Goal: Find specific page/section: Find specific page/section

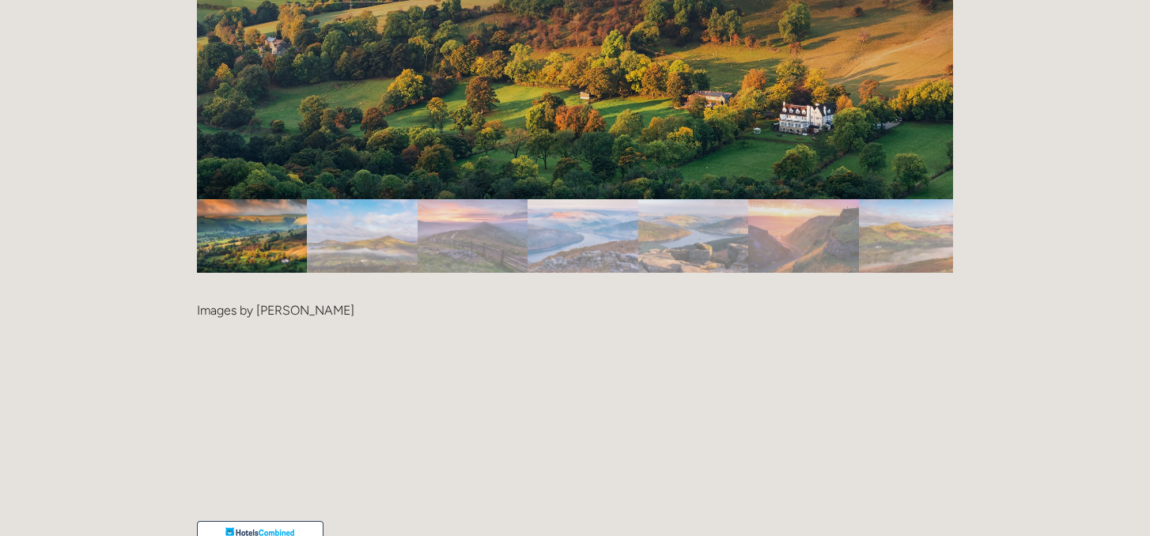
scroll to position [3413, 0]
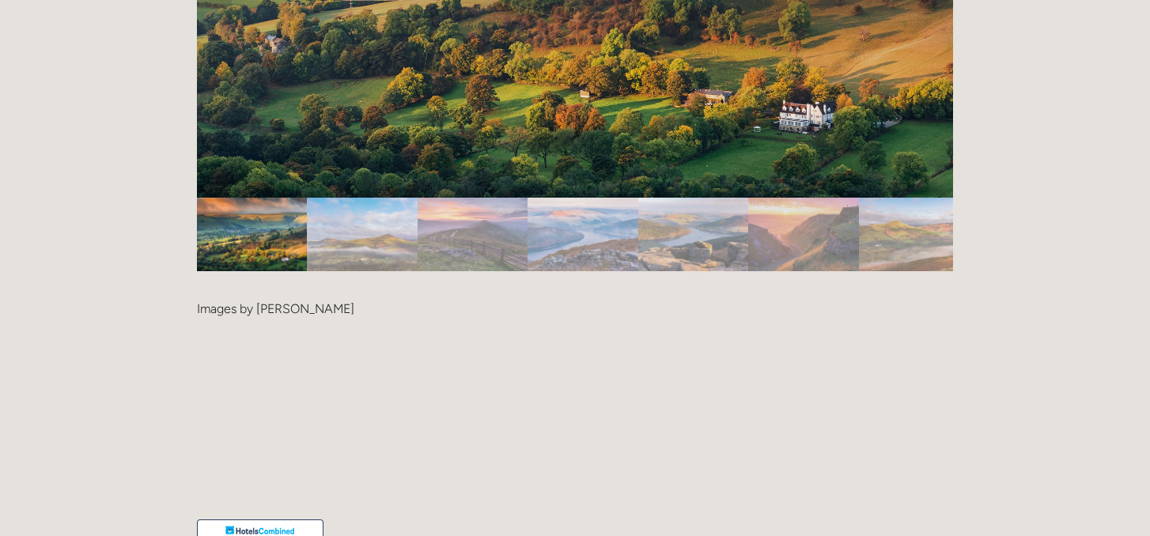
click at [356, 198] on img "Slide 2" at bounding box center [362, 235] width 110 height 74
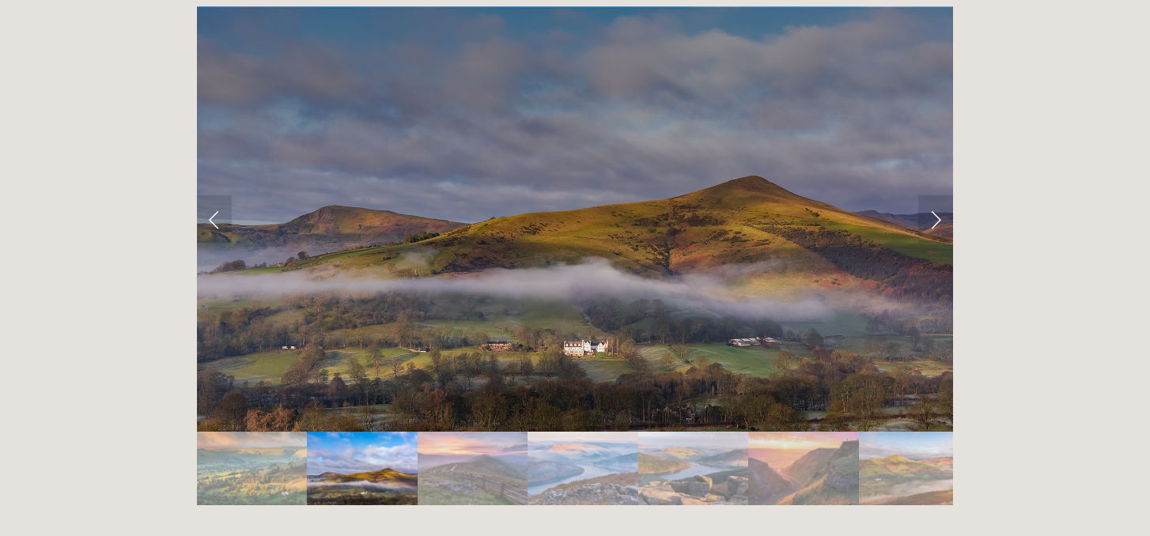
scroll to position [3176, 0]
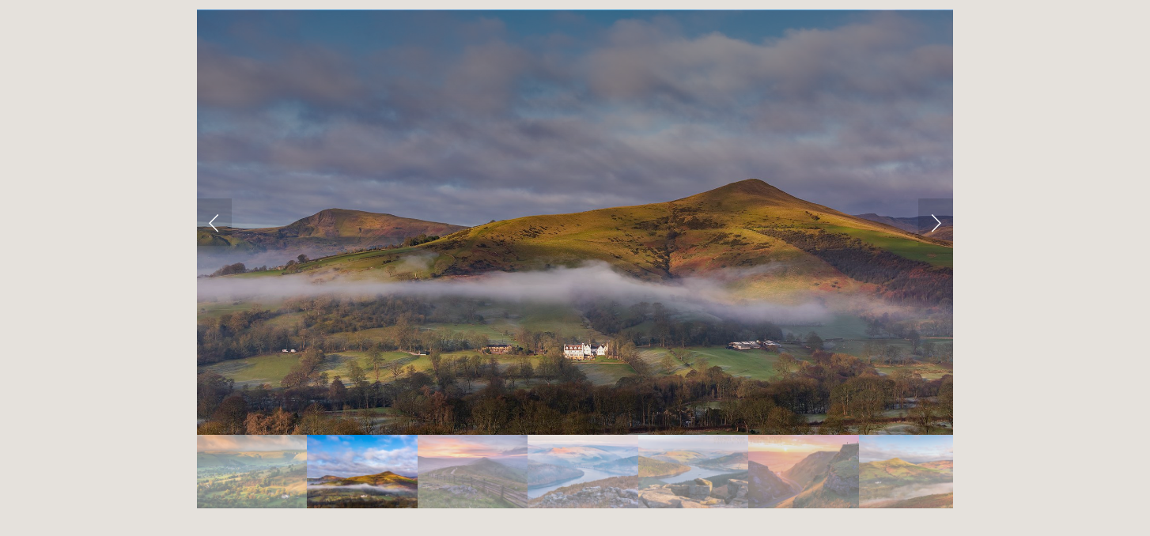
click at [461, 435] on img "Slide 3" at bounding box center [473, 472] width 110 height 74
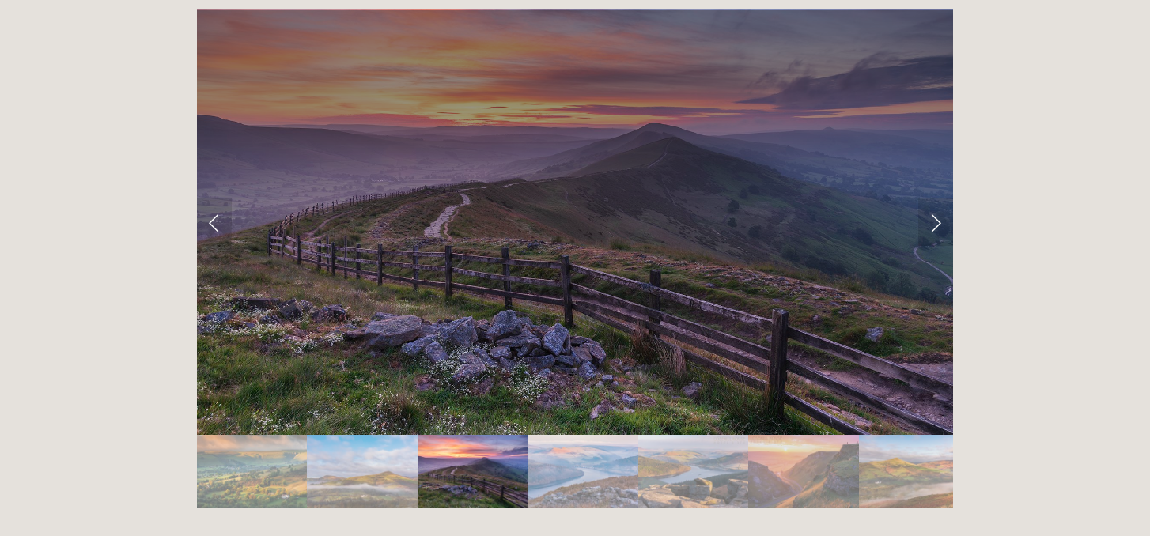
click at [581, 435] on img "Slide 4" at bounding box center [583, 472] width 111 height 74
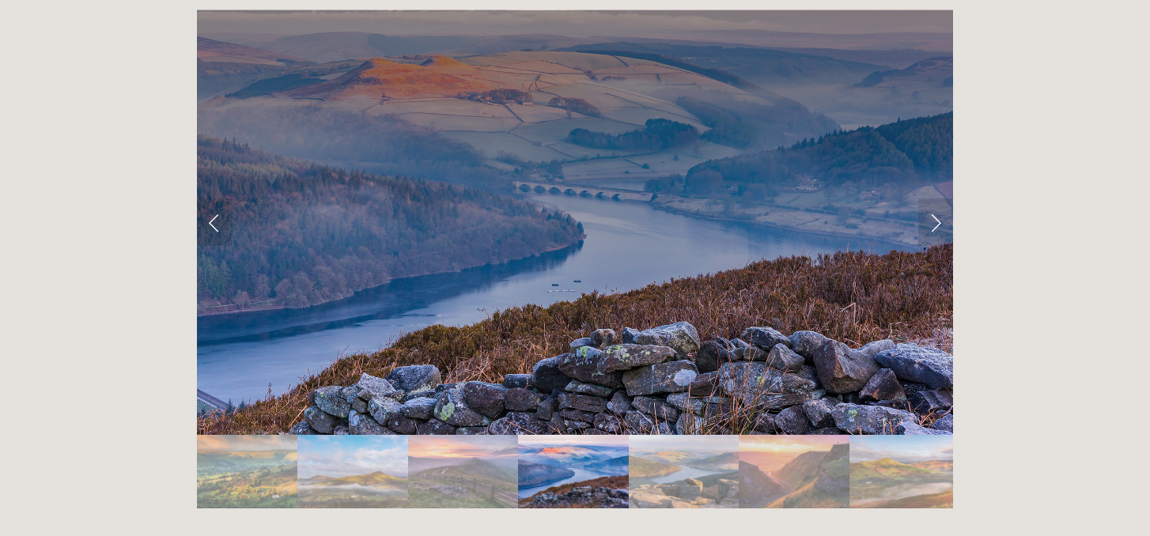
click at [716, 435] on img "Slide 5" at bounding box center [684, 472] width 111 height 74
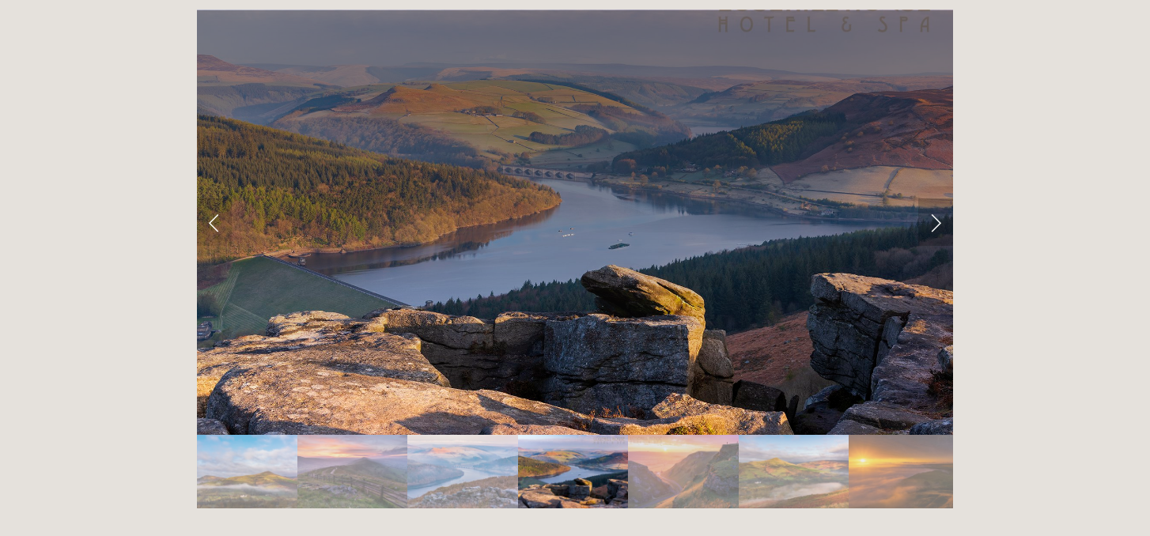
click at [935, 199] on link "Next Slide" at bounding box center [935, 222] width 35 height 47
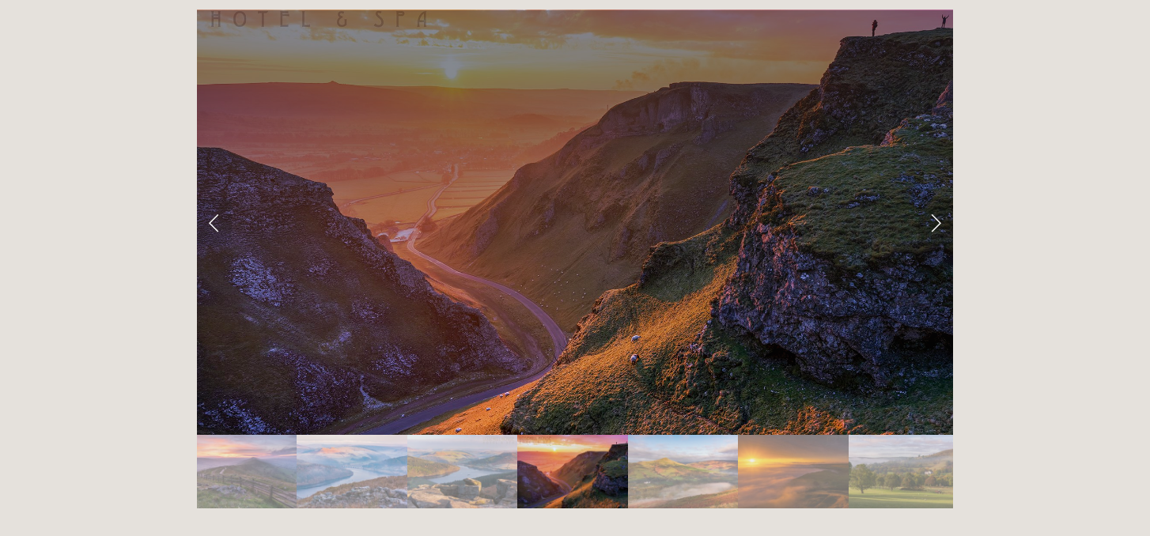
click at [935, 199] on link "Next Slide" at bounding box center [935, 222] width 35 height 47
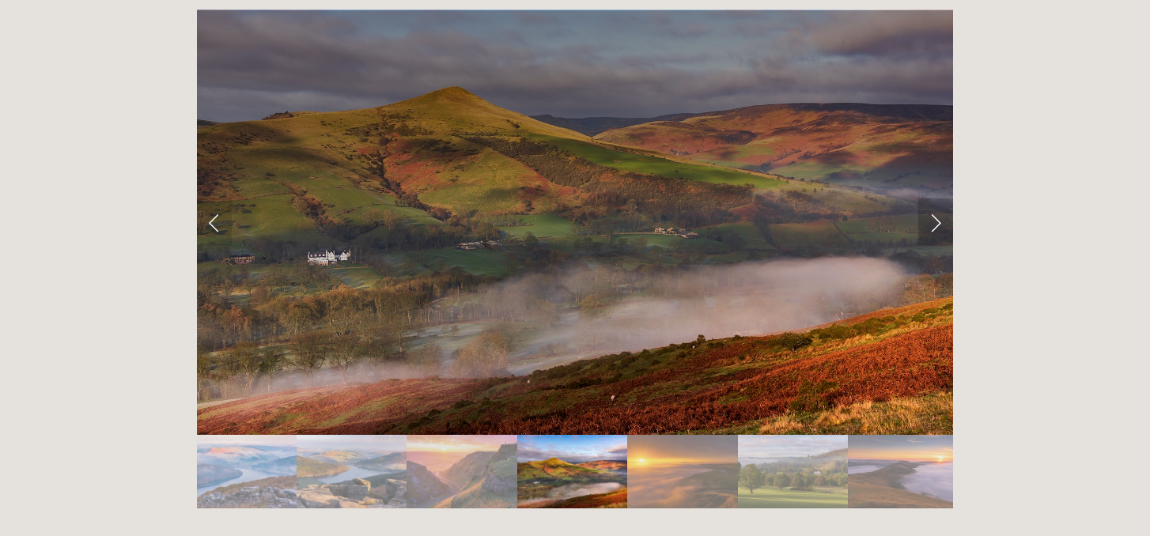
click at [935, 199] on link "Next Slide" at bounding box center [935, 222] width 35 height 47
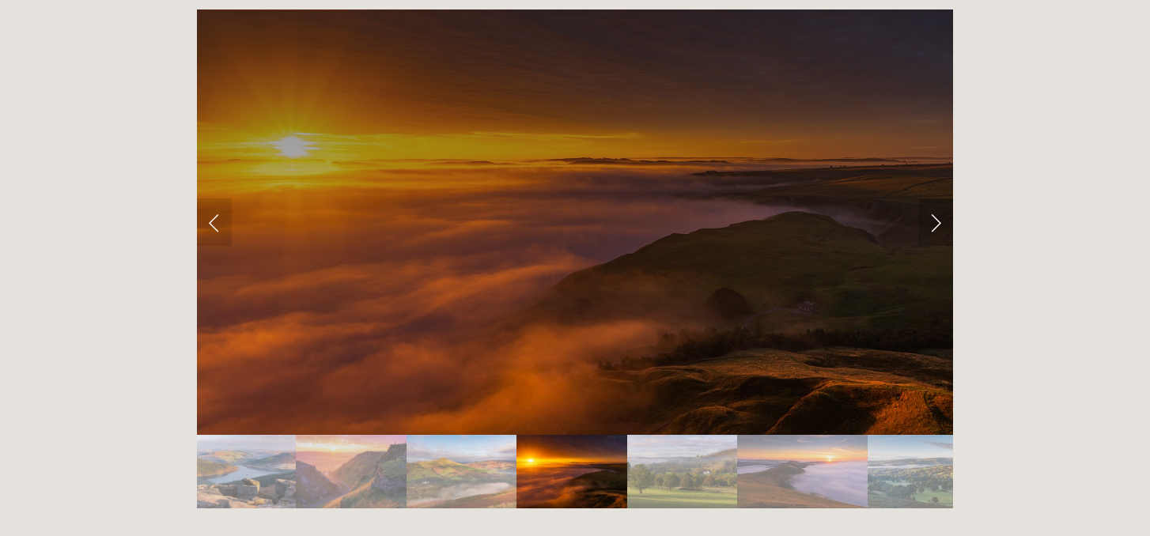
click at [935, 199] on link "Next Slide" at bounding box center [935, 222] width 35 height 47
click at [210, 199] on link "Previous Slide" at bounding box center [214, 222] width 35 height 47
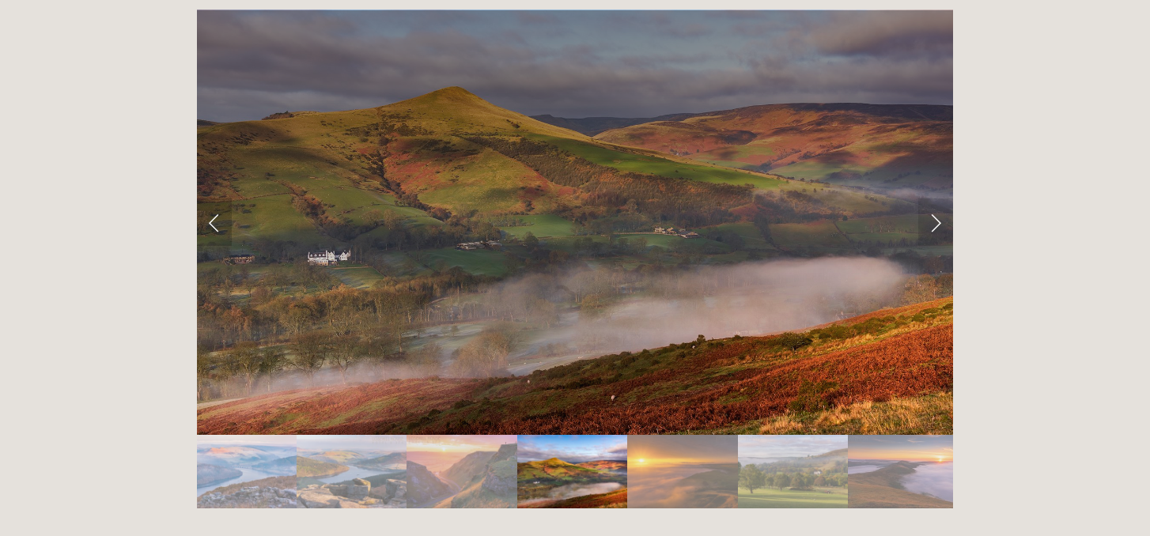
click at [210, 199] on link "Previous Slide" at bounding box center [214, 222] width 35 height 47
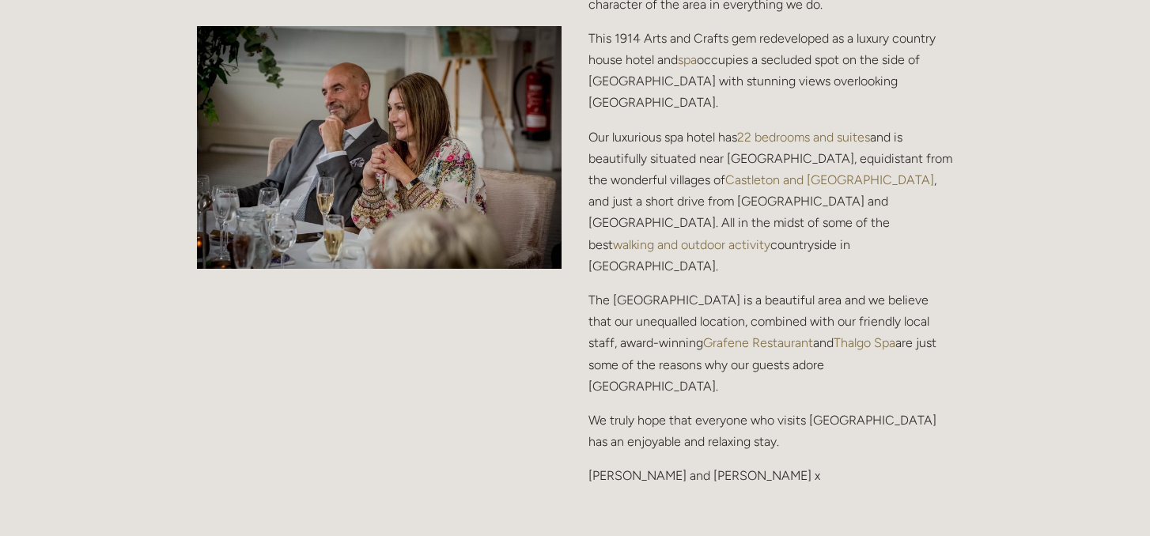
scroll to position [1984, 0]
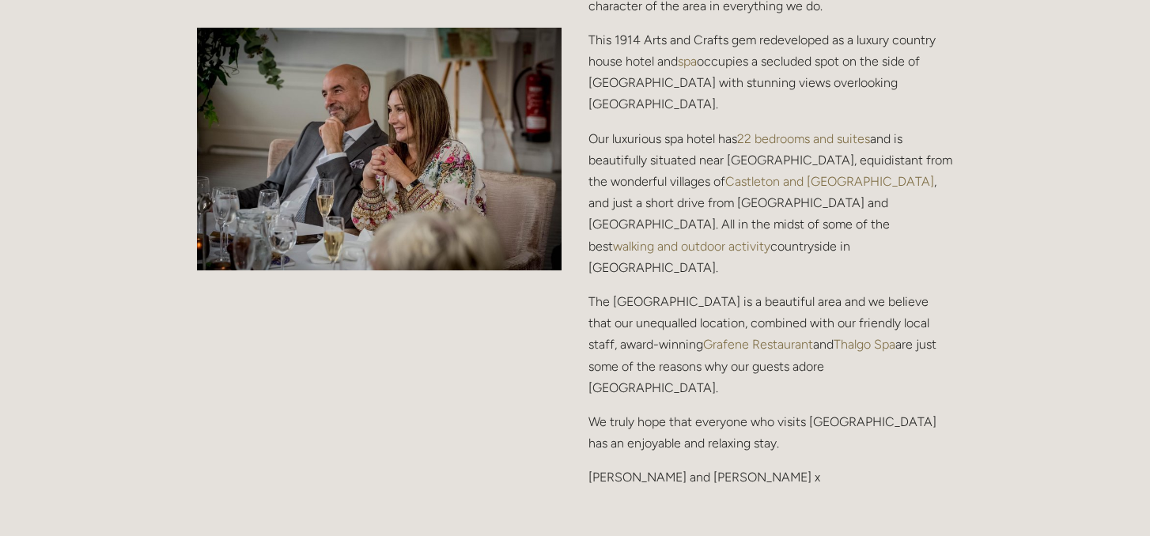
click at [724, 337] on link "Grafene Restaurant" at bounding box center [758, 344] width 110 height 15
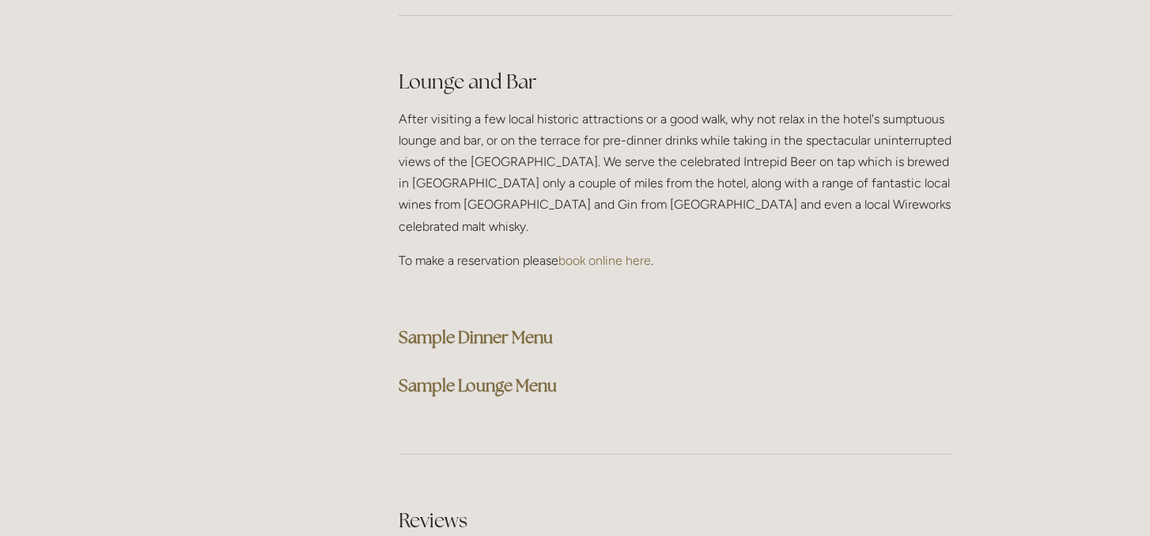
scroll to position [3990, 0]
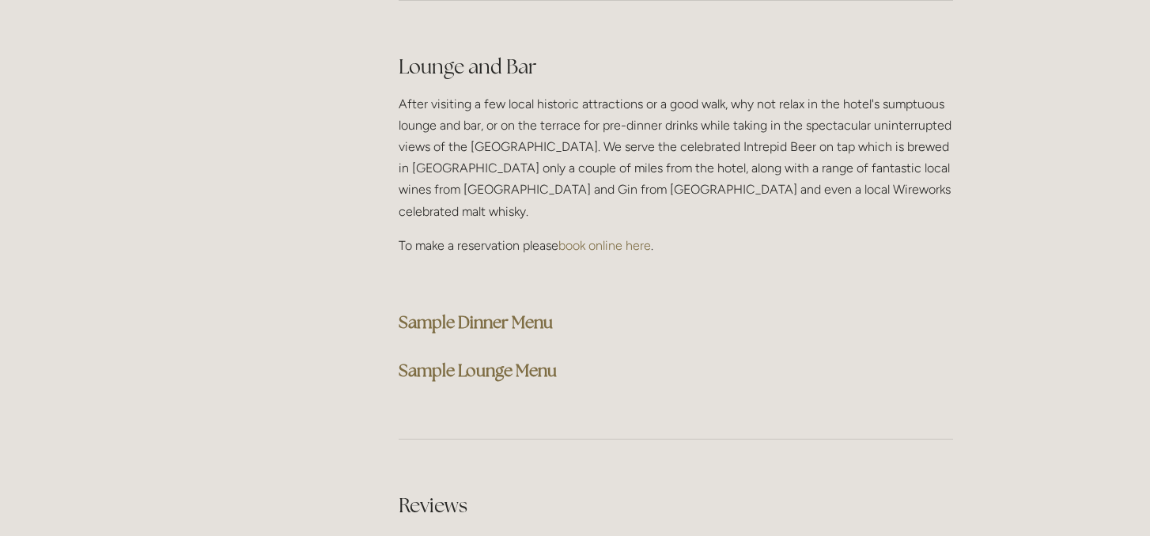
click at [525, 312] on strong "Sample Dinner Menu" at bounding box center [476, 322] width 154 height 21
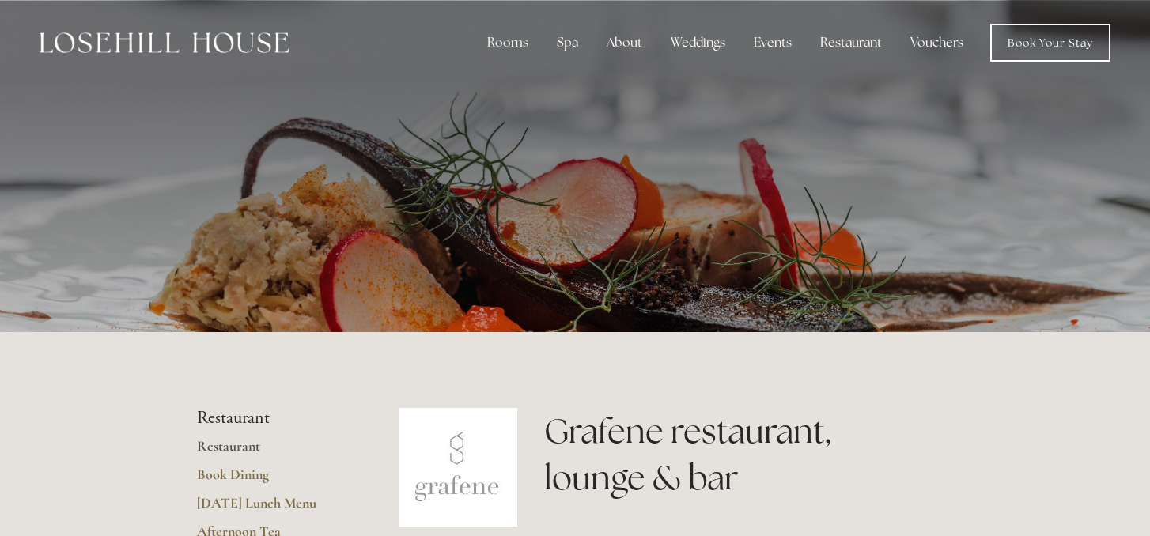
scroll to position [0, 0]
